Goal: Navigation & Orientation: Find specific page/section

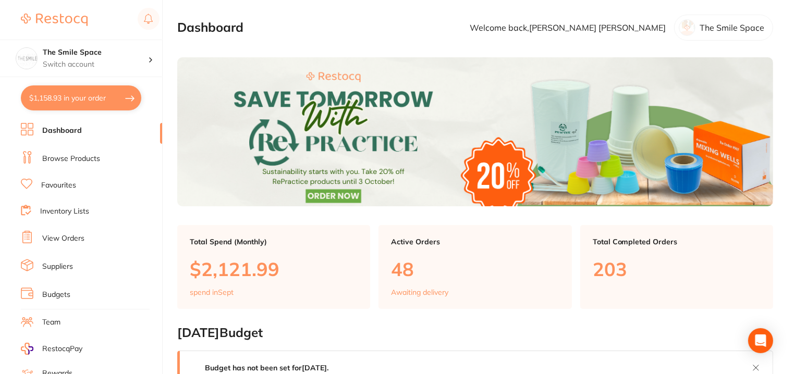
click at [306, 26] on section "Dashboard Welcome back, [PERSON_NAME] The Smile Space" at bounding box center [475, 28] width 596 height 26
click at [81, 58] on div "The Smile Space Switch account" at bounding box center [95, 58] width 105 height 22
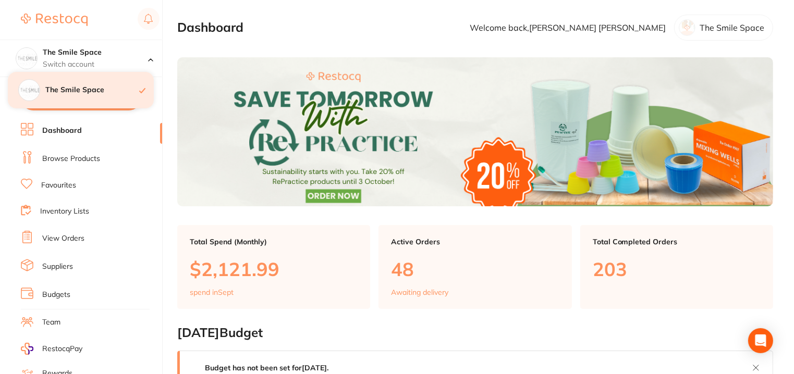
click at [83, 80] on div "The Smile Space" at bounding box center [81, 90] width 146 height 36
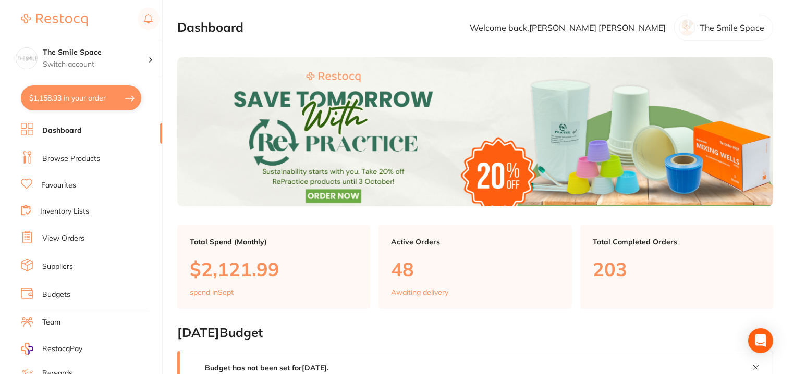
click at [690, 29] on div at bounding box center [687, 27] width 17 height 17
